Goal: Task Accomplishment & Management: Complete application form

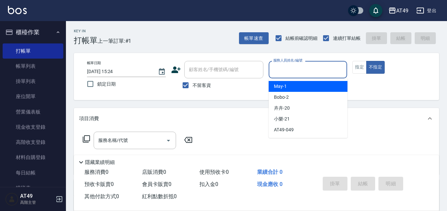
click at [299, 71] on input "服務人員姓名/編號" at bounding box center [308, 70] width 73 height 12
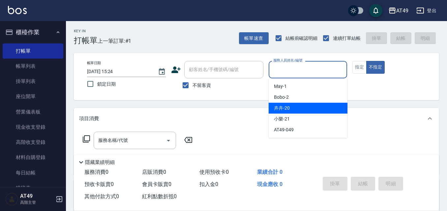
click at [295, 108] on div "卉卉 -20" at bounding box center [308, 108] width 79 height 11
type input "卉卉-20"
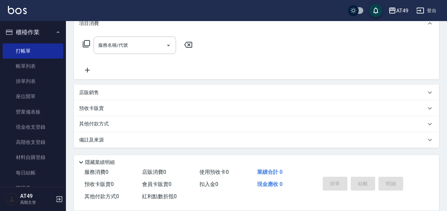
scroll to position [62, 0]
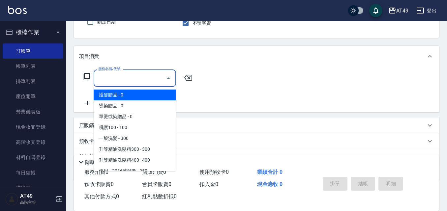
click at [123, 76] on div "服務名稱/代號 服務名稱/代號" at bounding box center [135, 78] width 82 height 17
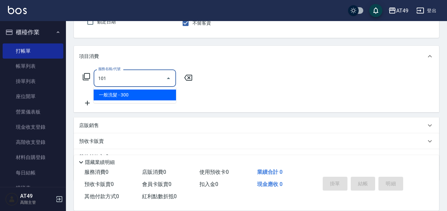
click at [145, 93] on span "一般洗髮 - 300" at bounding box center [135, 95] width 82 height 11
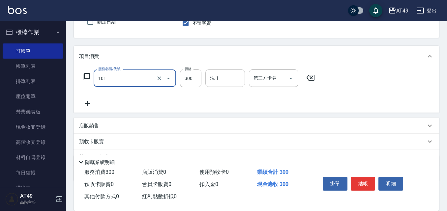
type input "一般洗髮(101)"
click at [226, 80] on input "洗-1" at bounding box center [225, 78] width 34 height 12
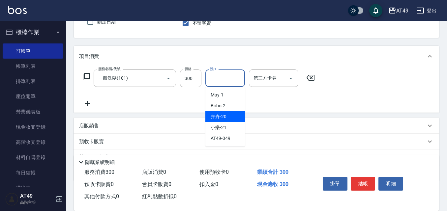
click at [224, 116] on span "卉卉 -20" at bounding box center [219, 116] width 16 height 7
type input "卉卉-20"
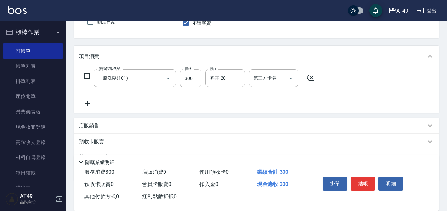
click at [86, 76] on icon at bounding box center [86, 77] width 8 height 8
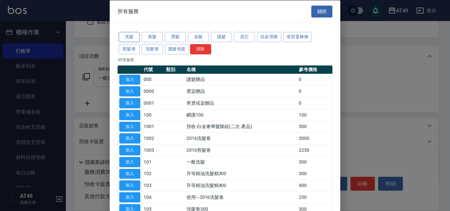
click at [137, 38] on button "洗髮" at bounding box center [129, 37] width 21 height 10
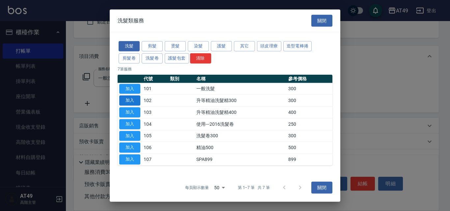
click at [129, 100] on button "加入" at bounding box center [129, 101] width 21 height 10
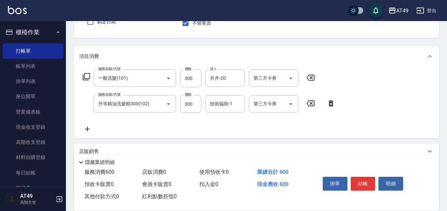
click at [85, 77] on icon at bounding box center [86, 76] width 7 height 7
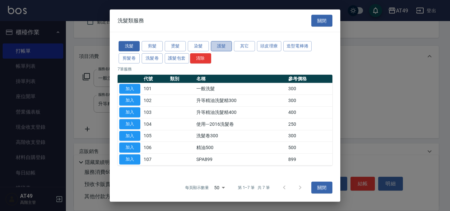
click at [218, 45] on button "護髮" at bounding box center [221, 46] width 21 height 10
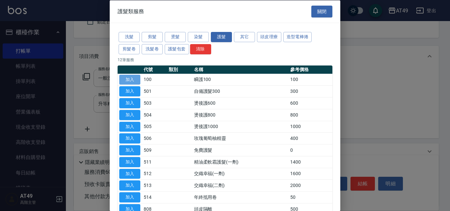
click at [127, 79] on button "加入" at bounding box center [129, 79] width 21 height 10
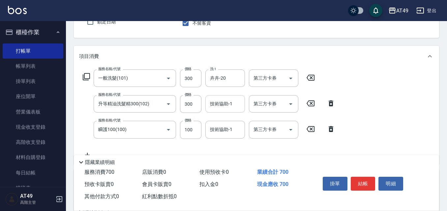
click at [230, 104] on input "技術協助-1" at bounding box center [225, 104] width 34 height 12
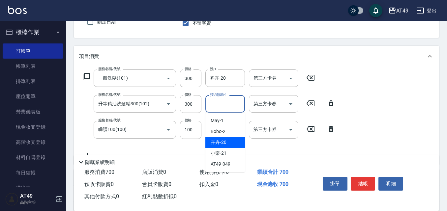
click at [221, 140] on span "卉卉 -20" at bounding box center [219, 142] width 16 height 7
type input "卉卉-20"
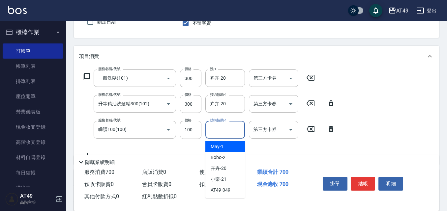
click at [225, 129] on input "技術協助-1" at bounding box center [225, 130] width 34 height 12
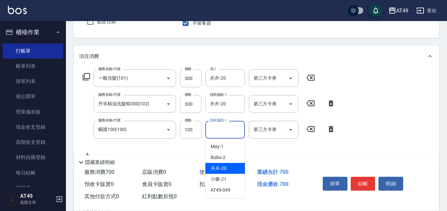
click at [224, 165] on div "卉卉 -20" at bounding box center [225, 168] width 40 height 11
type input "卉卉-20"
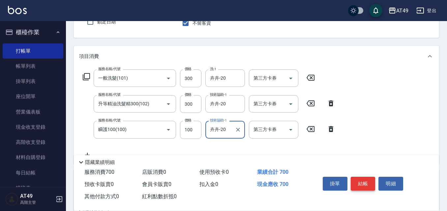
click at [369, 185] on button "結帳" at bounding box center [363, 184] width 25 height 14
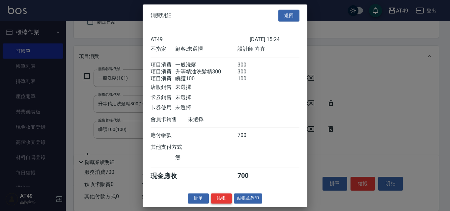
click at [216, 204] on button "結帳" at bounding box center [221, 198] width 21 height 10
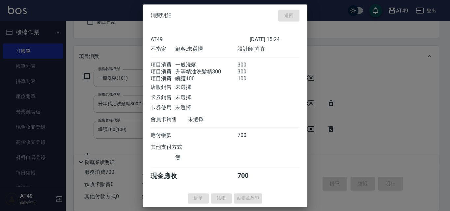
type input "[DATE] 16:16"
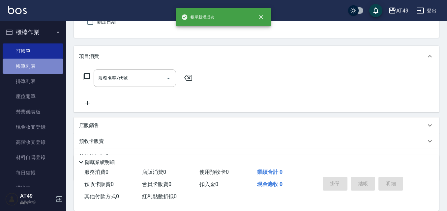
click at [49, 62] on link "帳單列表" at bounding box center [33, 66] width 61 height 15
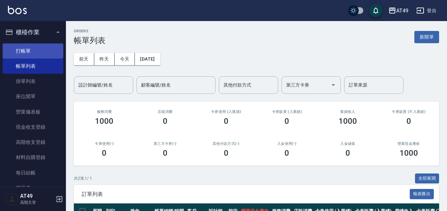
click at [26, 54] on link "打帳單" at bounding box center [33, 50] width 61 height 15
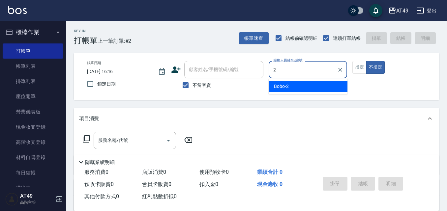
type input "Bobo-2"
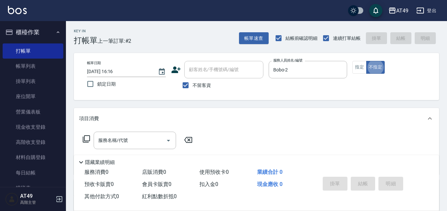
type button "false"
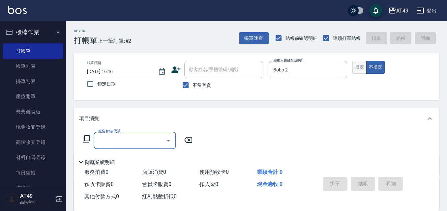
click at [362, 68] on button "指定" at bounding box center [359, 67] width 14 height 13
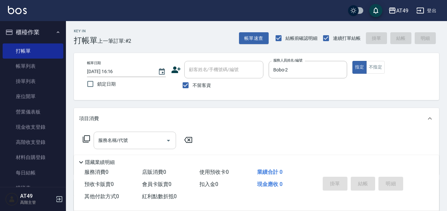
click at [99, 138] on input "服務名稱/代號" at bounding box center [130, 141] width 67 height 12
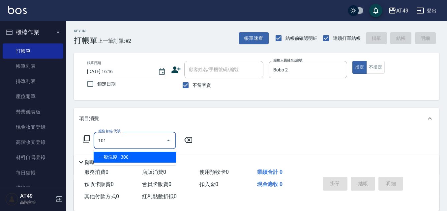
type input "一般洗髮(101)"
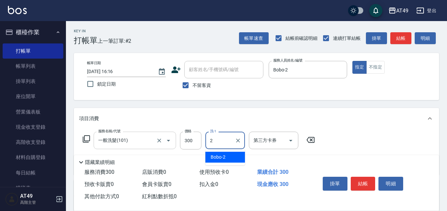
type input "Bobo-2"
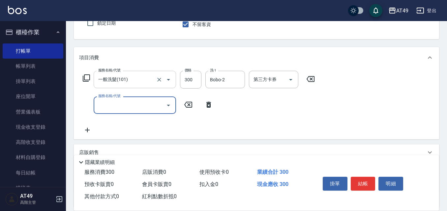
scroll to position [121, 0]
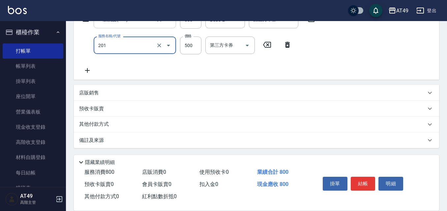
type input "精緻剪髮(201)"
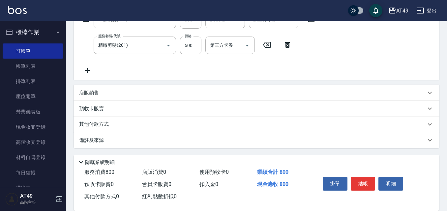
click at [88, 67] on icon at bounding box center [87, 71] width 16 height 8
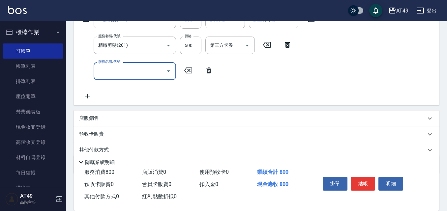
click at [123, 68] on input "服務名稱/代號" at bounding box center [130, 71] width 67 height 12
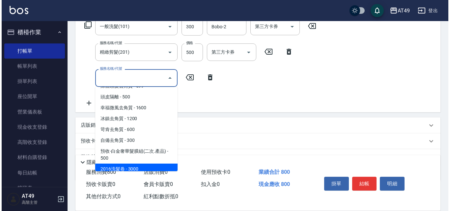
scroll to position [395, 0]
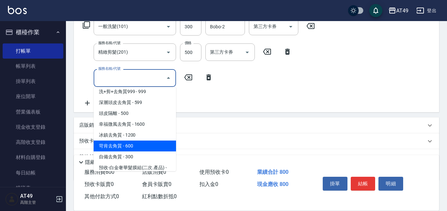
click at [121, 147] on span "苛肯去角質 - 600" at bounding box center [135, 146] width 82 height 11
type input "苛肯去角質(811)"
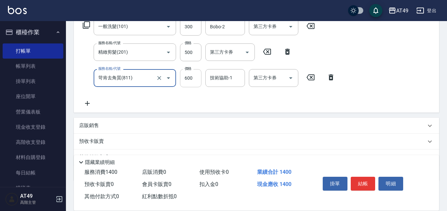
click at [186, 75] on input "600" at bounding box center [190, 78] width 21 height 18
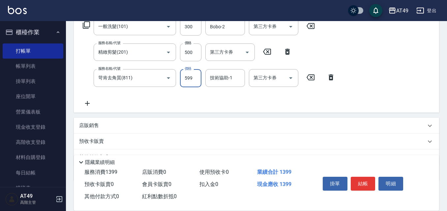
type input "599"
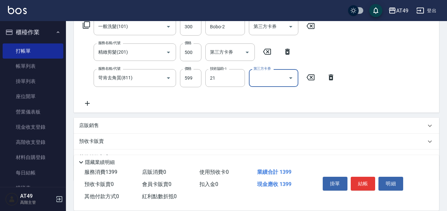
type input "小樂-21"
click at [362, 178] on button "結帳" at bounding box center [363, 184] width 25 height 14
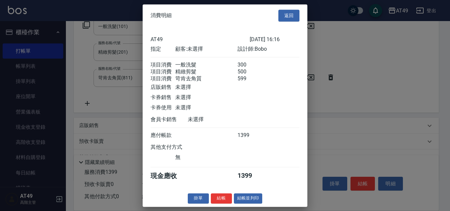
scroll to position [3, 0]
click at [213, 203] on button "結帳" at bounding box center [221, 198] width 21 height 10
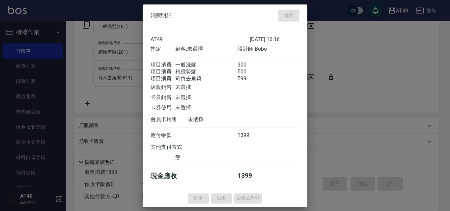
type input "[DATE] 16:18"
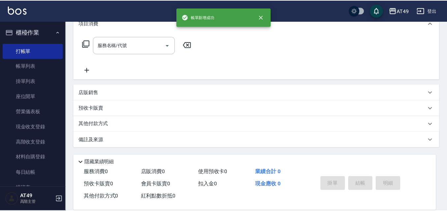
scroll to position [0, 0]
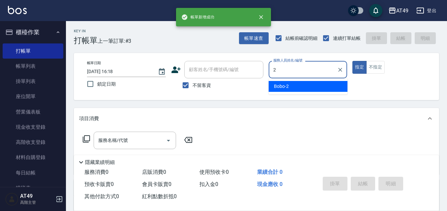
type input "Bobo-2"
type button "true"
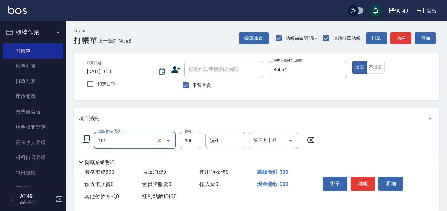
type input "一般洗髮(101)"
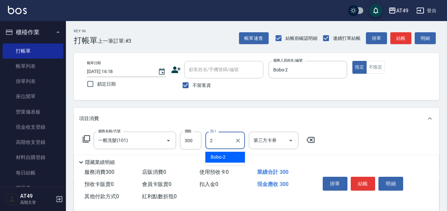
type input "Bobo-2"
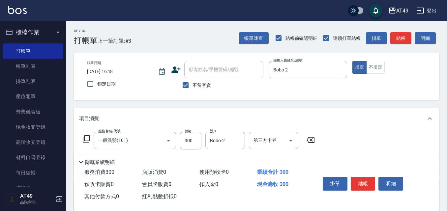
click at [386, 65] on div "指定 不指定" at bounding box center [391, 67] width 79 height 13
click at [382, 66] on button "不指定" at bounding box center [375, 67] width 18 height 13
click at [362, 180] on button "結帳" at bounding box center [363, 184] width 25 height 14
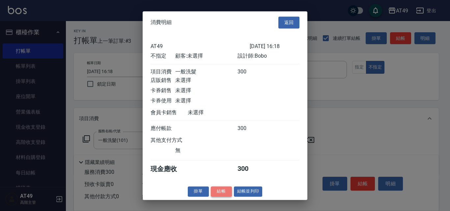
click at [218, 194] on button "結帳" at bounding box center [221, 192] width 21 height 10
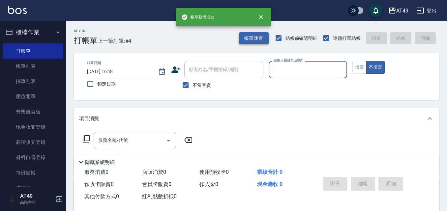
click at [254, 37] on button "帳單速查" at bounding box center [254, 38] width 30 height 12
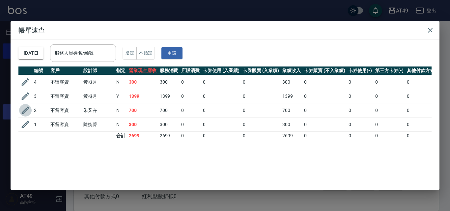
click at [25, 110] on icon "button" at bounding box center [26, 111] width 8 height 8
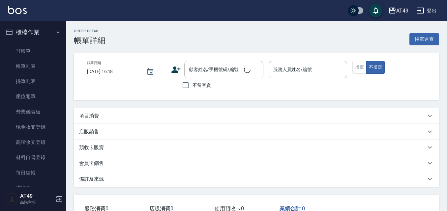
type input "[DATE] 15:24"
checkbox input "true"
type input "卉卉-20"
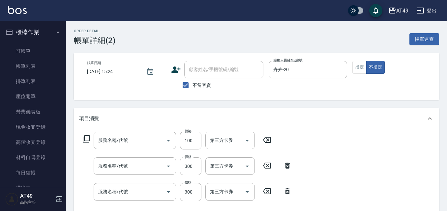
type input "瞬護100(100)"
type input "升等精油洗髮精300(102)"
type input "一般洗髮(101)"
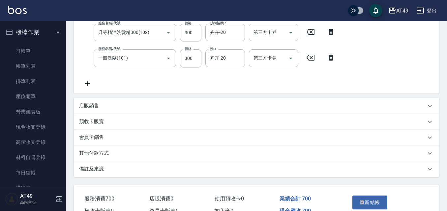
scroll to position [171, 0]
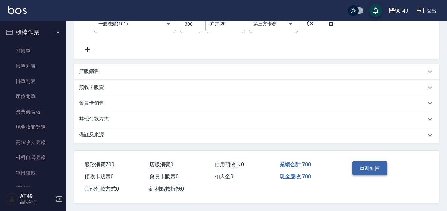
click at [359, 171] on button "重新結帳" at bounding box center [369, 168] width 35 height 14
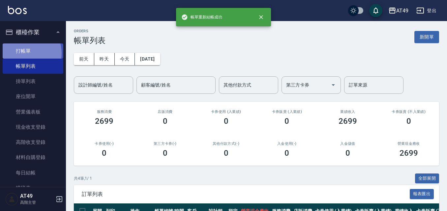
click at [26, 53] on link "打帳單" at bounding box center [33, 50] width 61 height 15
